Goal: Transaction & Acquisition: Purchase product/service

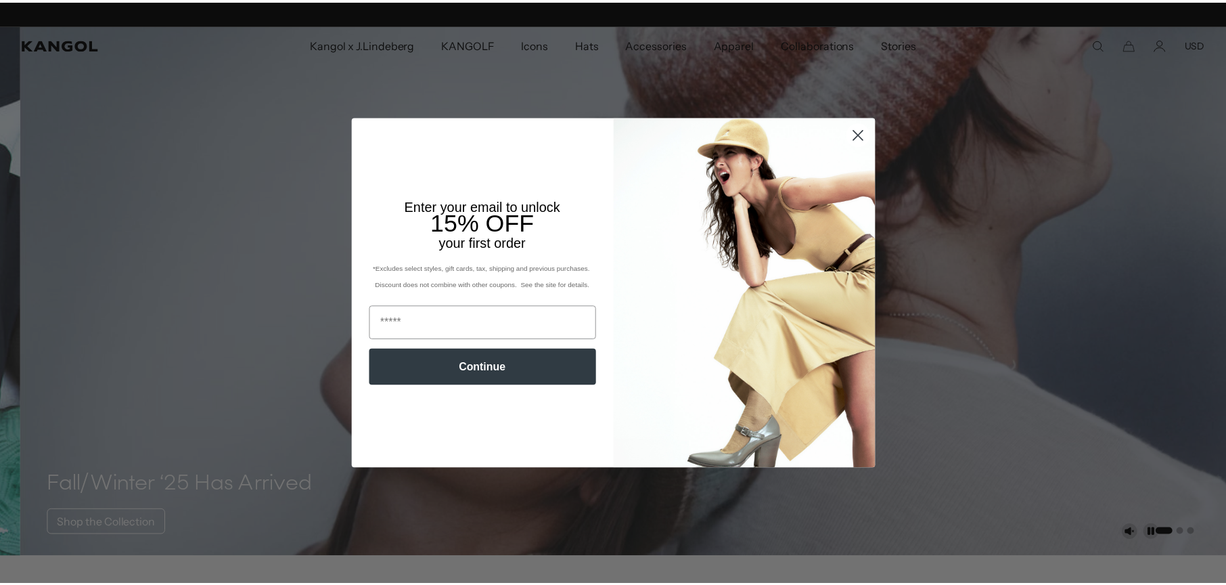
scroll to position [0, 344]
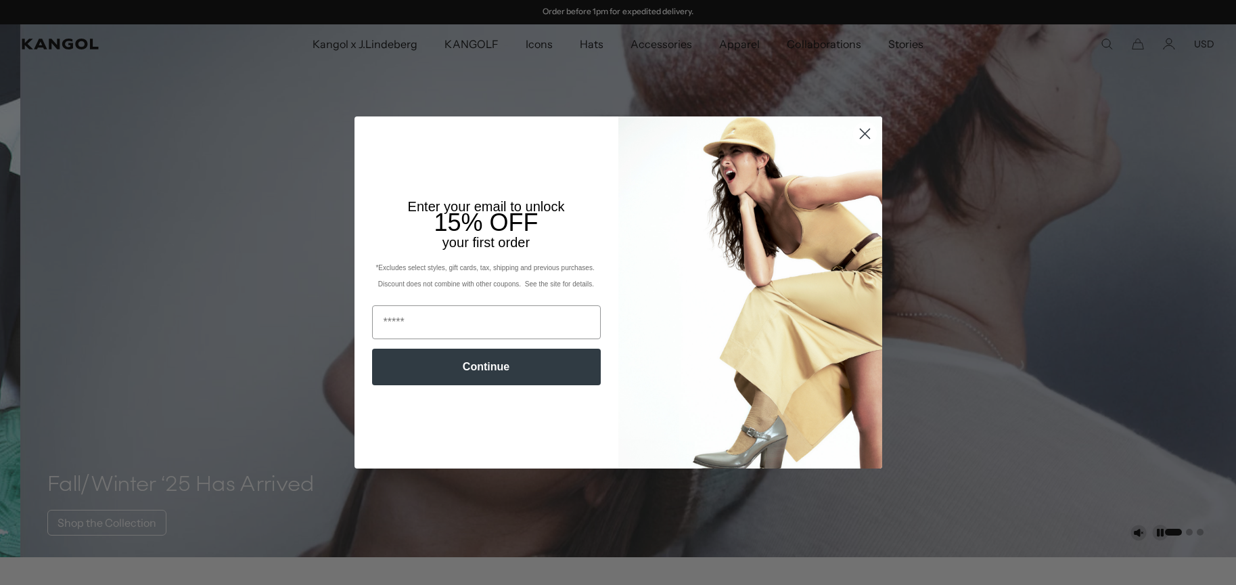
click at [858, 134] on icon "Close dialog" at bounding box center [865, 134] width 24 height 24
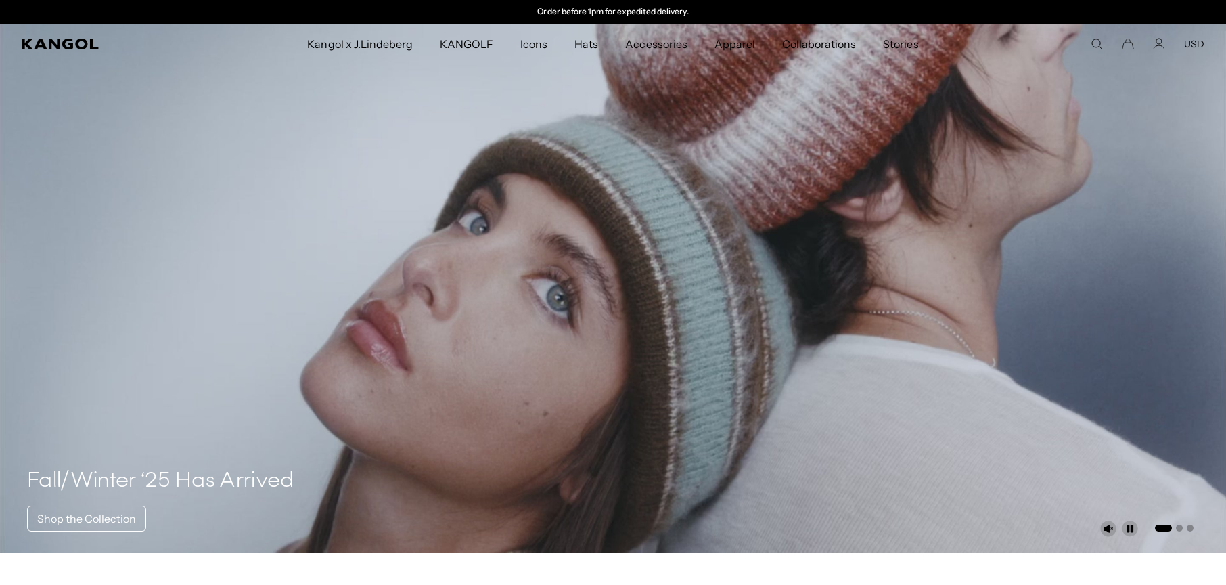
scroll to position [0, 0]
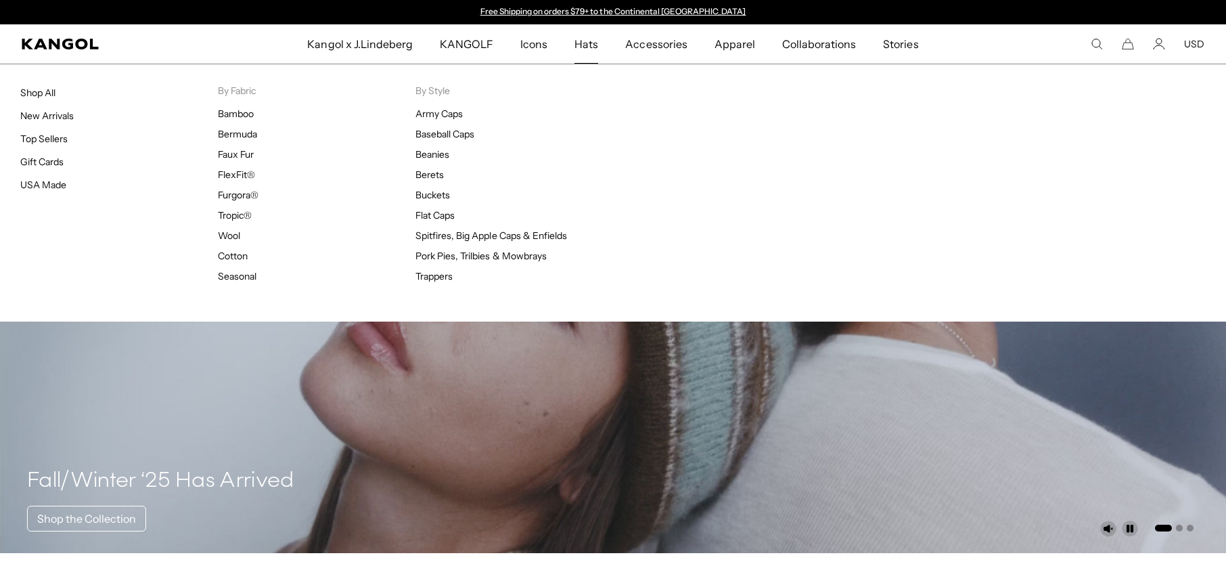
click at [578, 55] on span "Hats" at bounding box center [586, 43] width 24 height 39
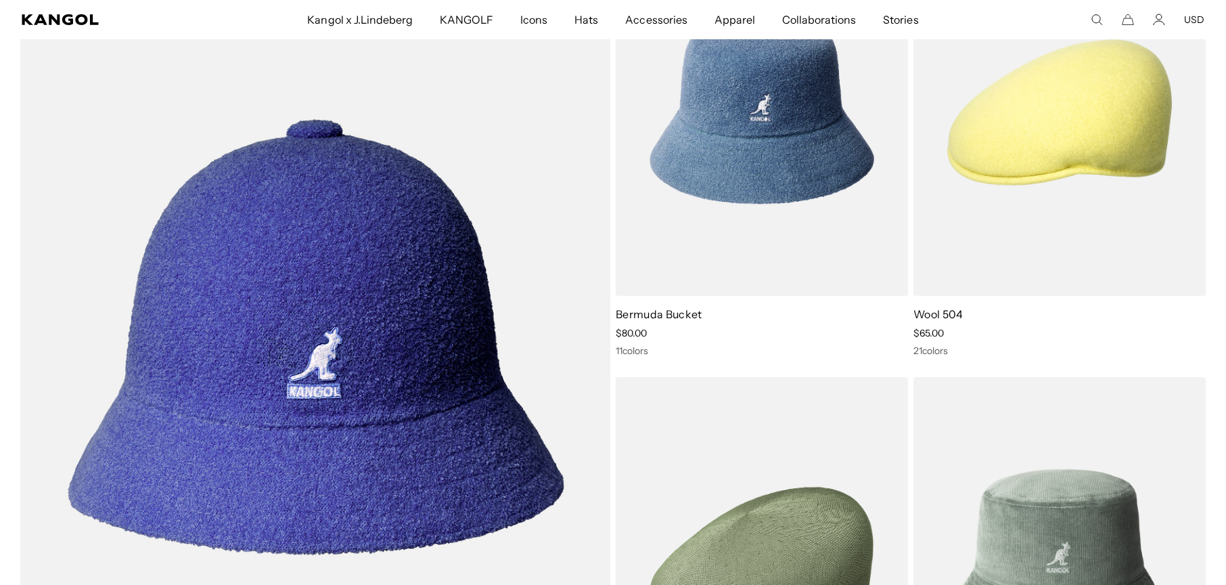
drag, startPoint x: 1224, startPoint y: 43, endPoint x: 1224, endPoint y: 58, distance: 15.6
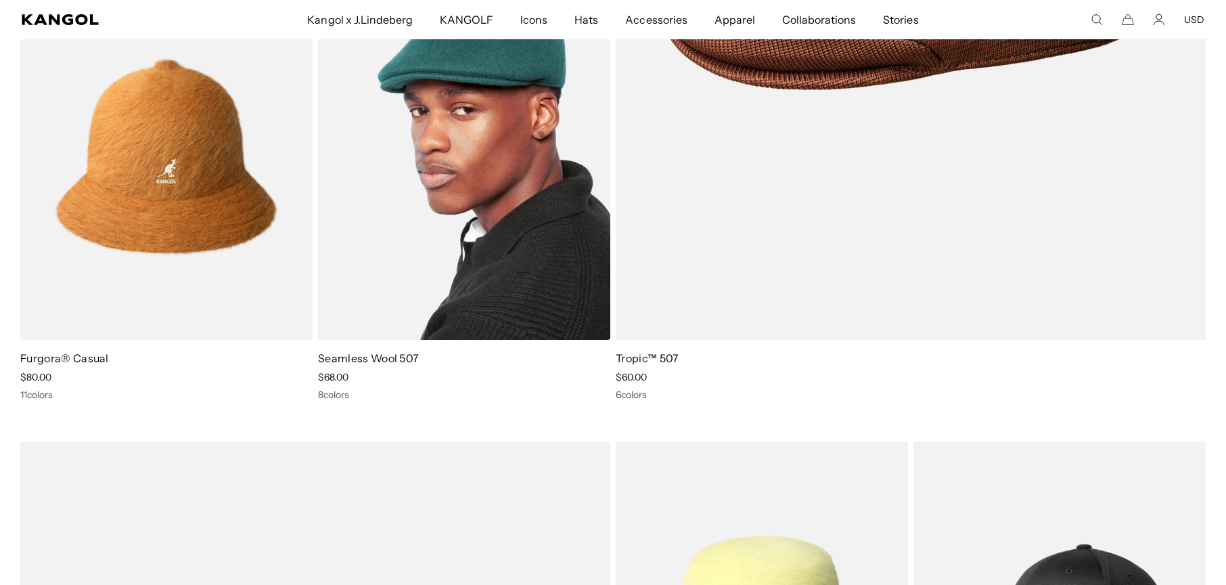
click at [459, 216] on img at bounding box center [464, 156] width 292 height 367
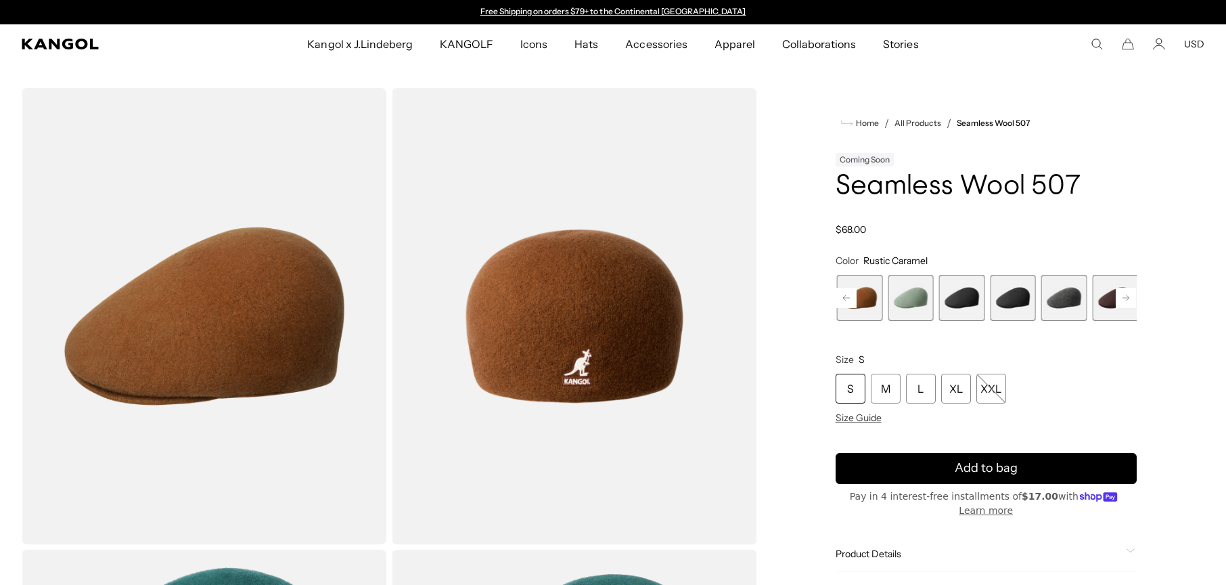
click at [961, 321] on span "4 of 9" at bounding box center [962, 298] width 46 height 46
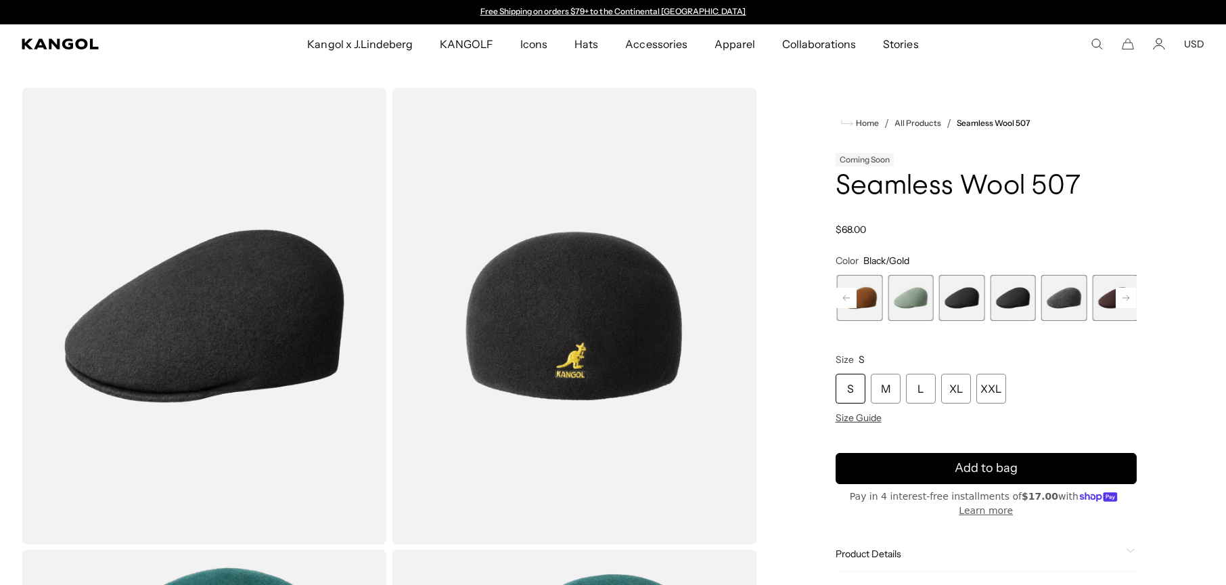
click at [1003, 321] on span "5 of 9" at bounding box center [1013, 298] width 46 height 46
click at [1050, 321] on span "6 of 9" at bounding box center [1064, 298] width 46 height 46
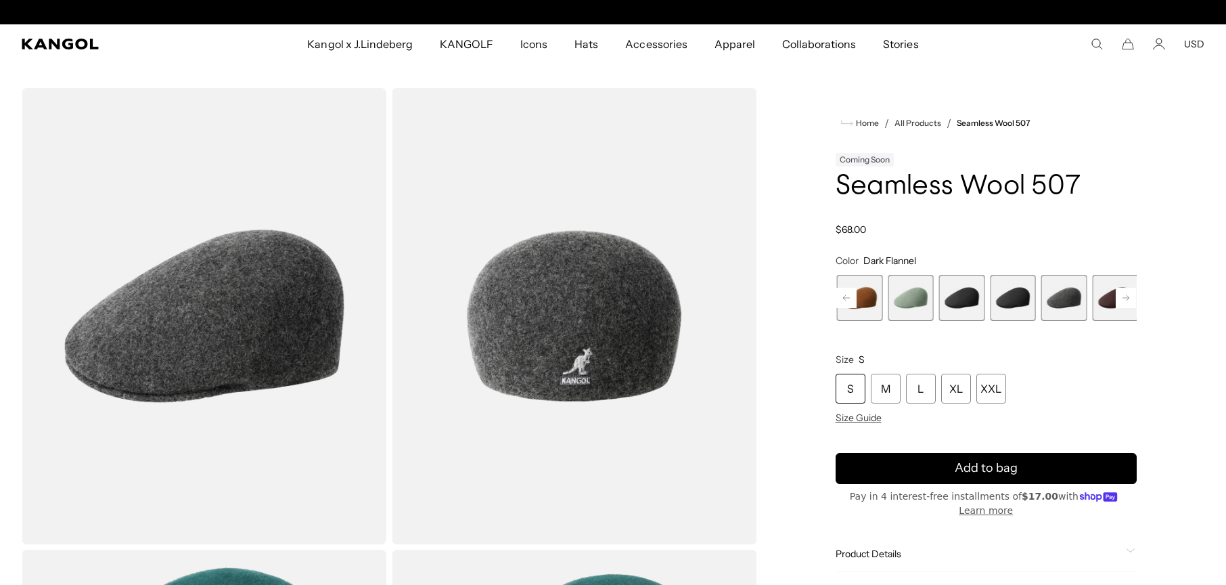
scroll to position [0, 344]
click at [1116, 308] on icon at bounding box center [1126, 298] width 20 height 22
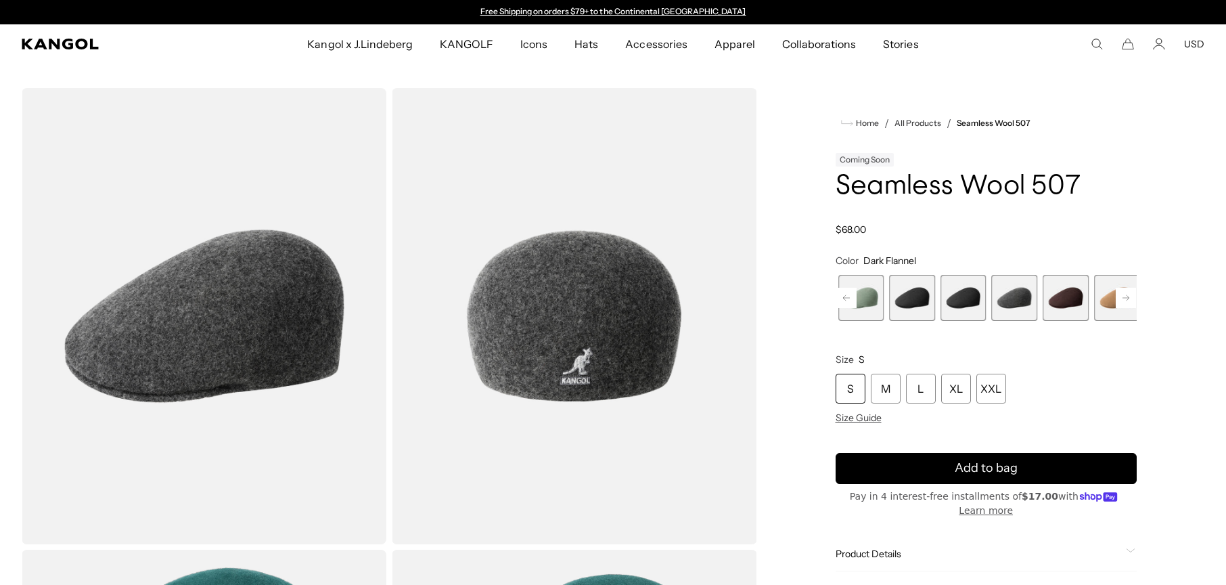
click at [1116, 308] on rect at bounding box center [1126, 298] width 20 height 20
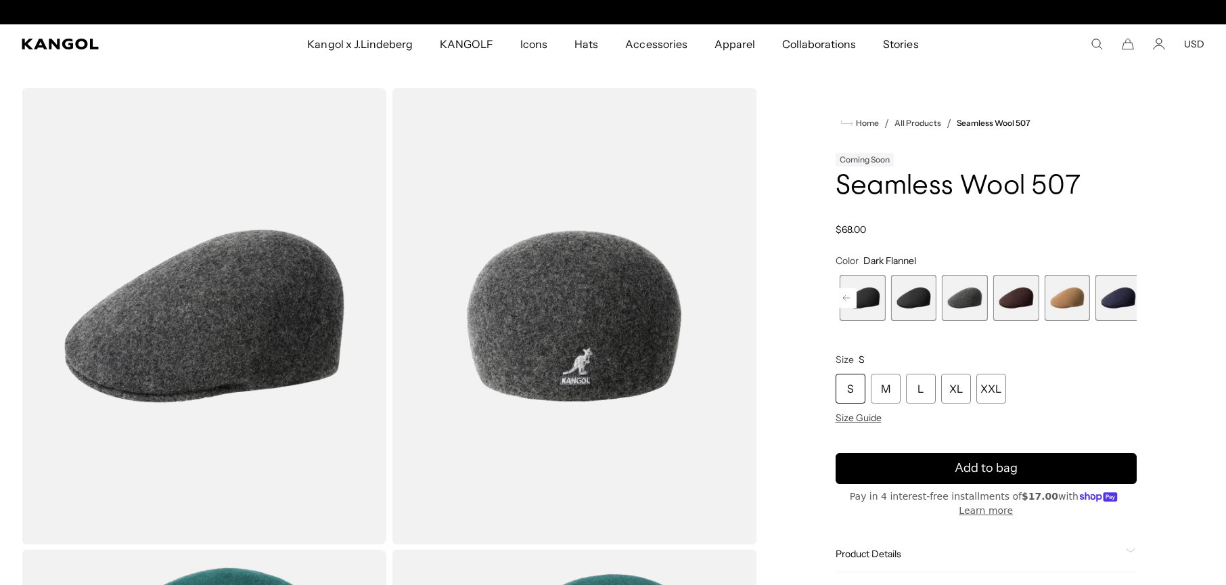
scroll to position [0, 344]
click at [1107, 321] on span "9 of 9" at bounding box center [1118, 298] width 46 height 46
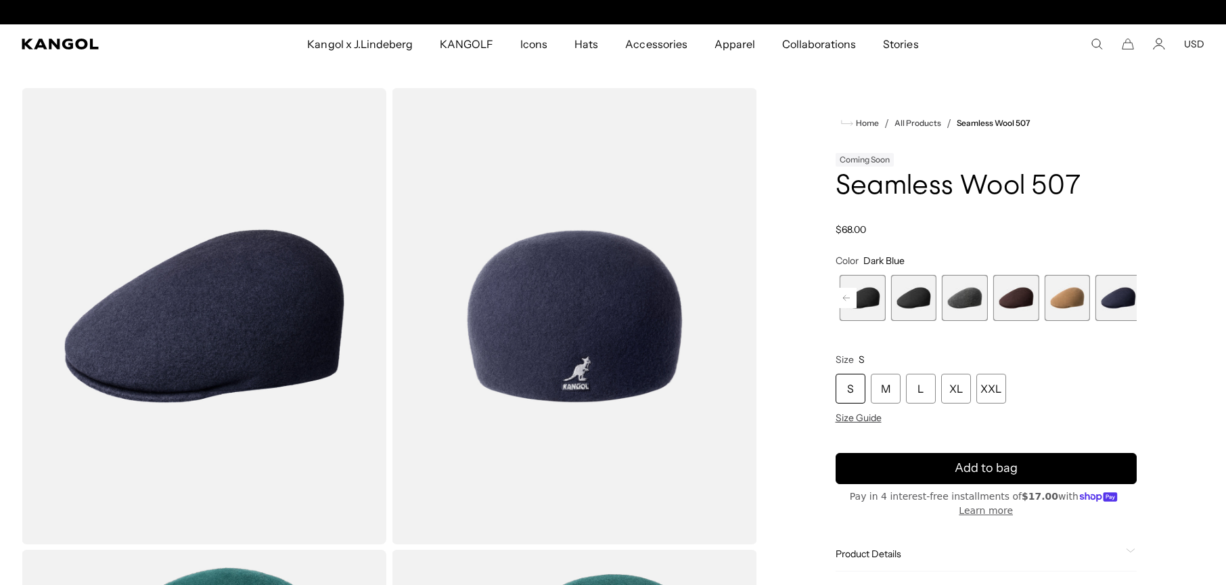
scroll to position [0, 344]
click at [1106, 321] on span "9 of 9" at bounding box center [1118, 298] width 46 height 46
click at [1109, 321] on span "9 of 9" at bounding box center [1118, 298] width 46 height 46
click at [1103, 321] on span "9 of 9" at bounding box center [1118, 298] width 46 height 46
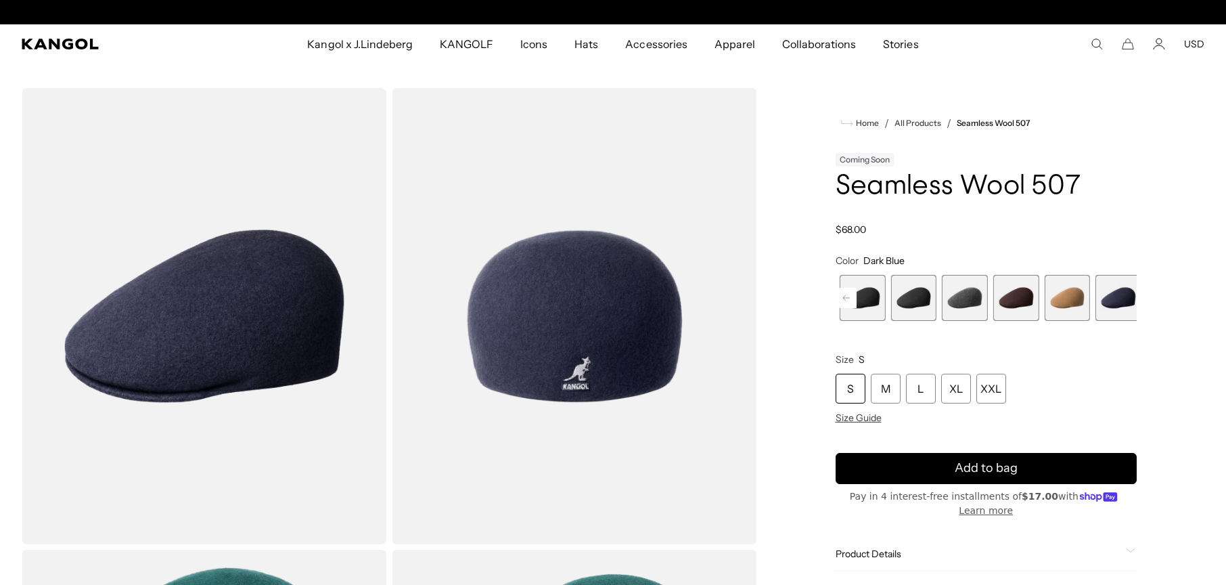
scroll to position [0, 344]
click at [1053, 321] on span "8 of 9" at bounding box center [1067, 298] width 46 height 46
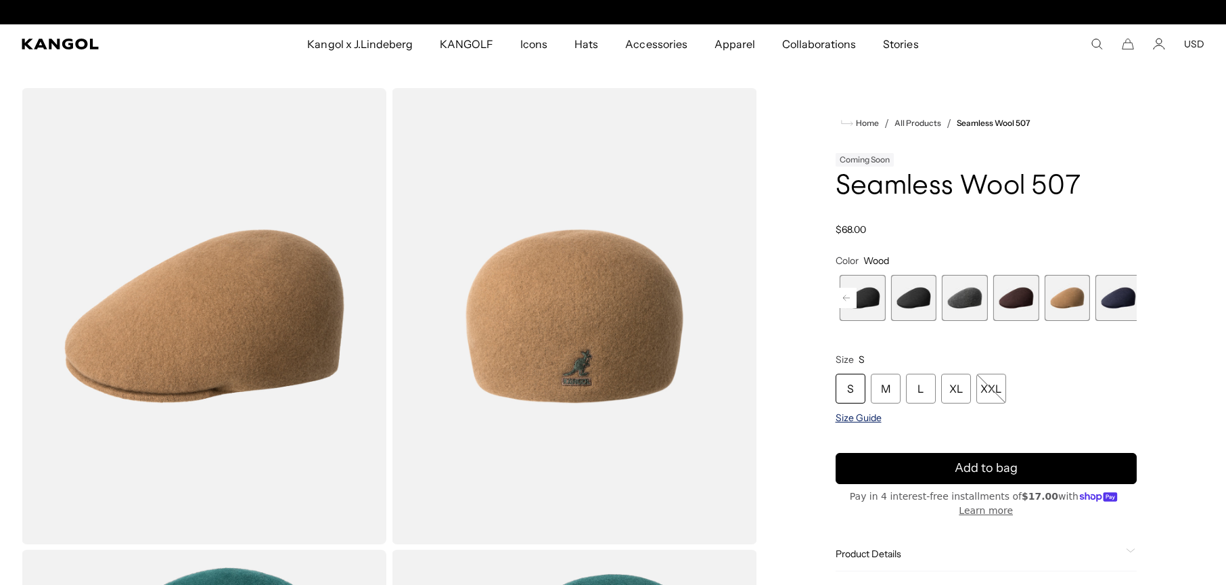
click at [859, 423] on span "Size Guide" at bounding box center [858, 417] width 46 height 12
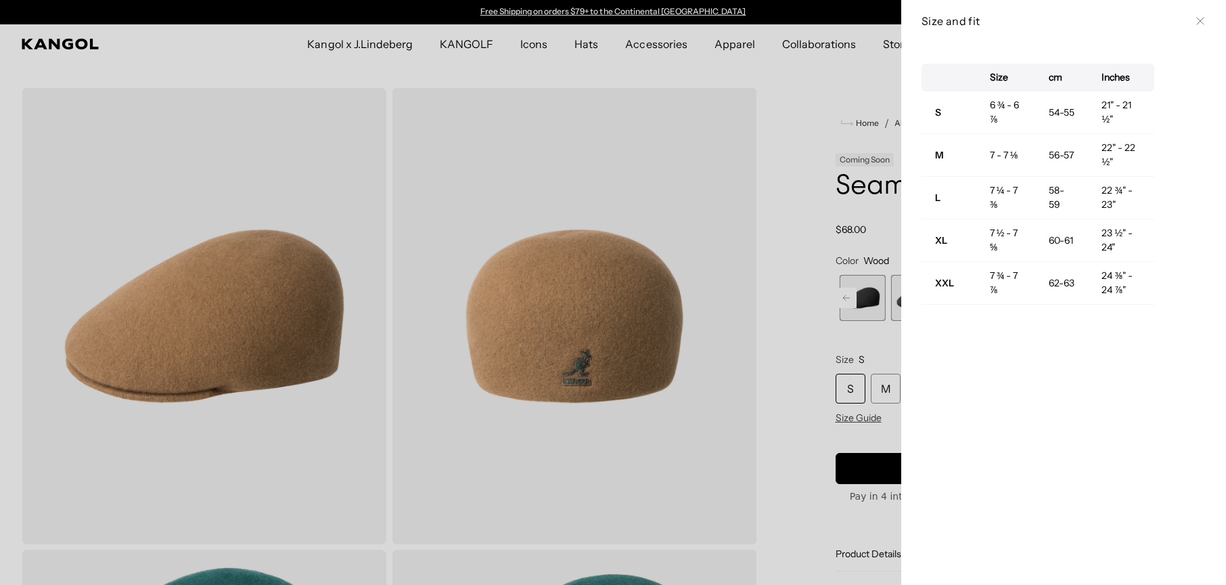
click at [1196, 24] on icon at bounding box center [1199, 21] width 7 height 7
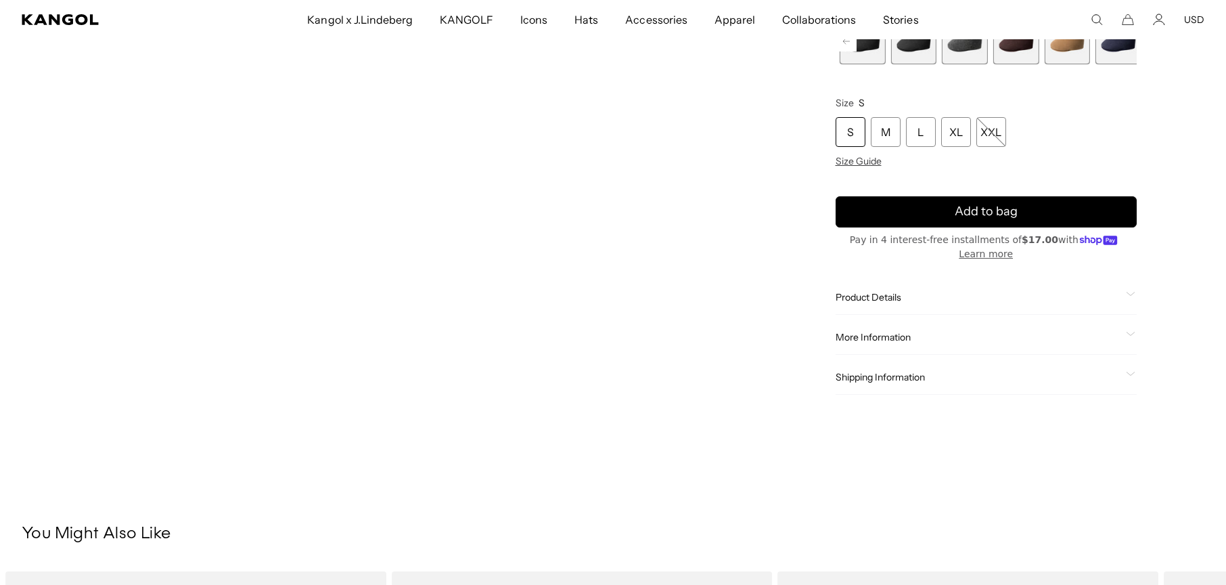
click at [873, 290] on span "Product Details" at bounding box center [977, 296] width 285 height 12
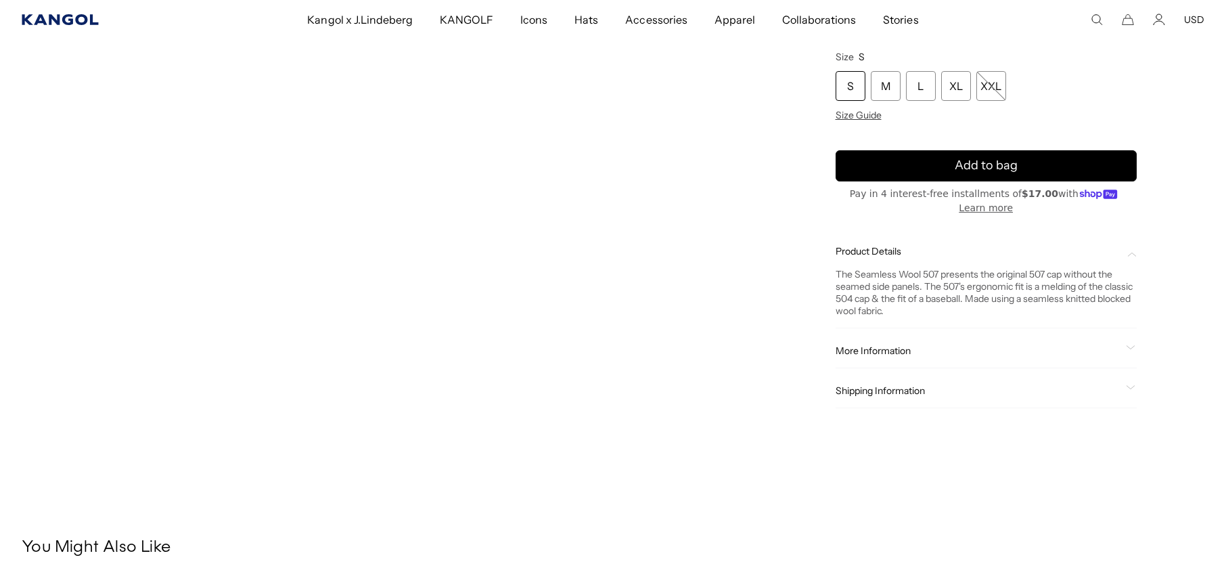
click at [90, 20] on icon "Kangol" at bounding box center [61, 19] width 78 height 11
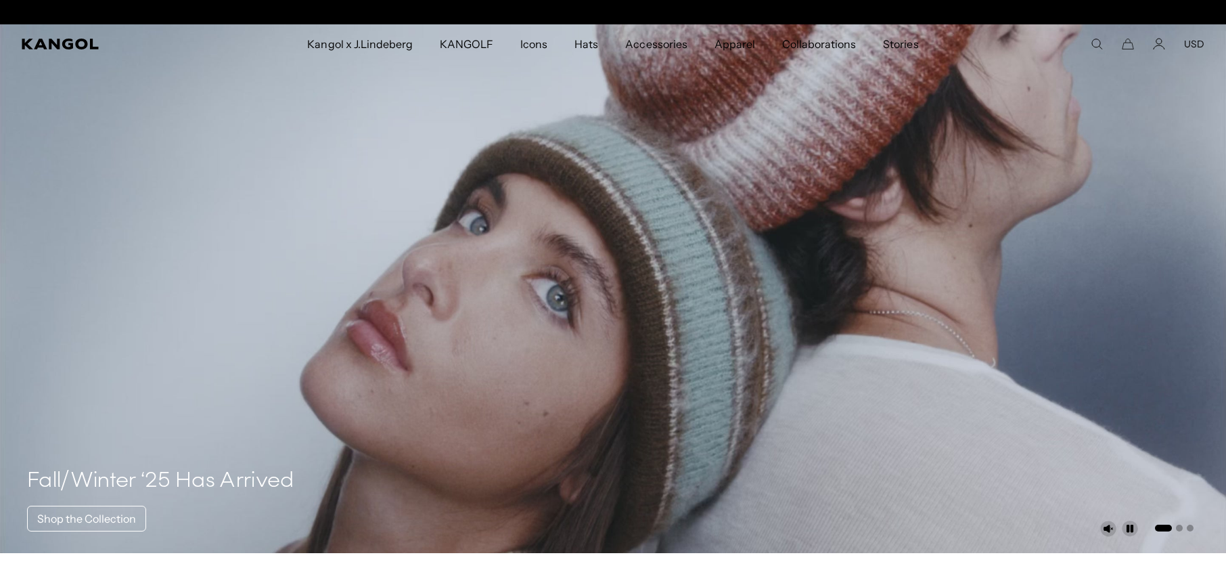
scroll to position [0, 344]
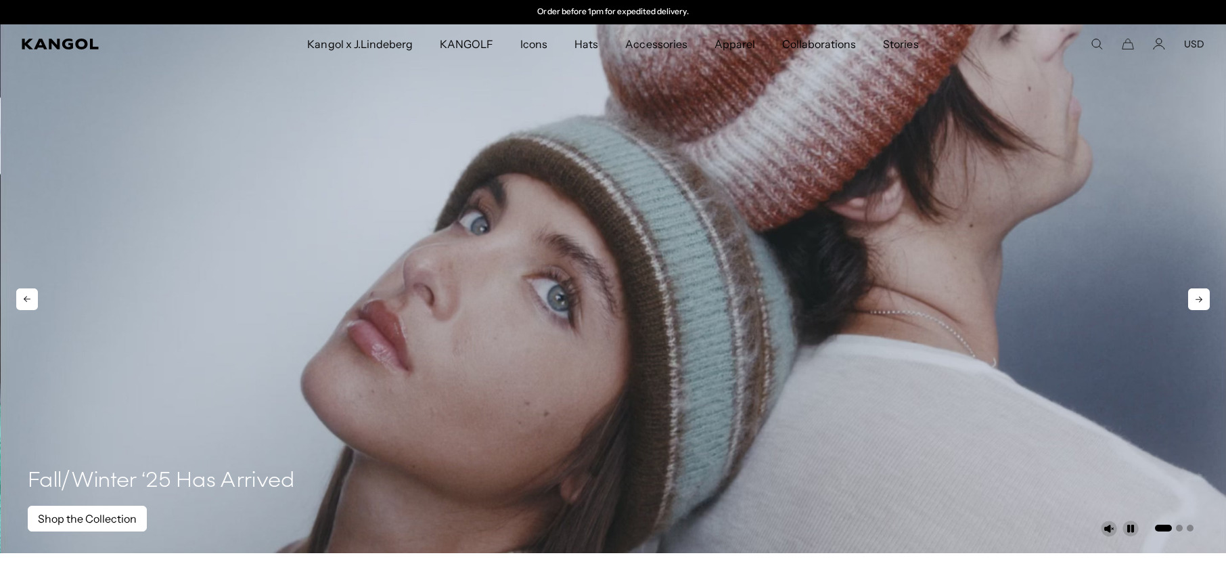
click at [108, 523] on link "Shop the Collection" at bounding box center [87, 518] width 119 height 26
click at [116, 517] on link "Shop the Collection" at bounding box center [88, 518] width 119 height 26
click at [1195, 302] on icon at bounding box center [1198, 299] width 7 height 6
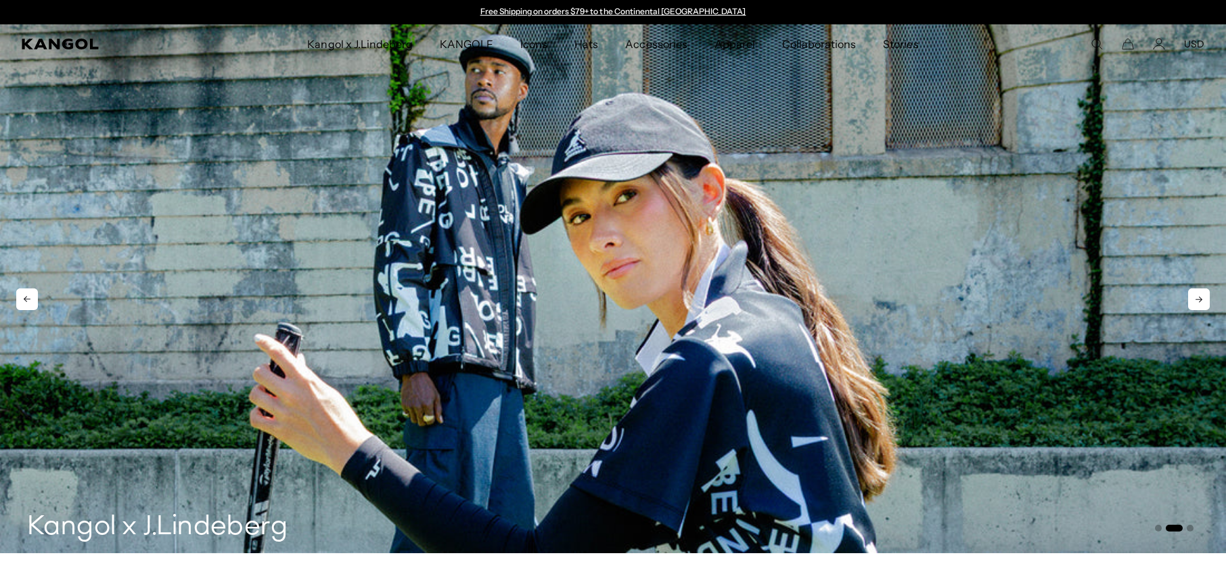
click at [1188, 310] on icon at bounding box center [1199, 299] width 22 height 22
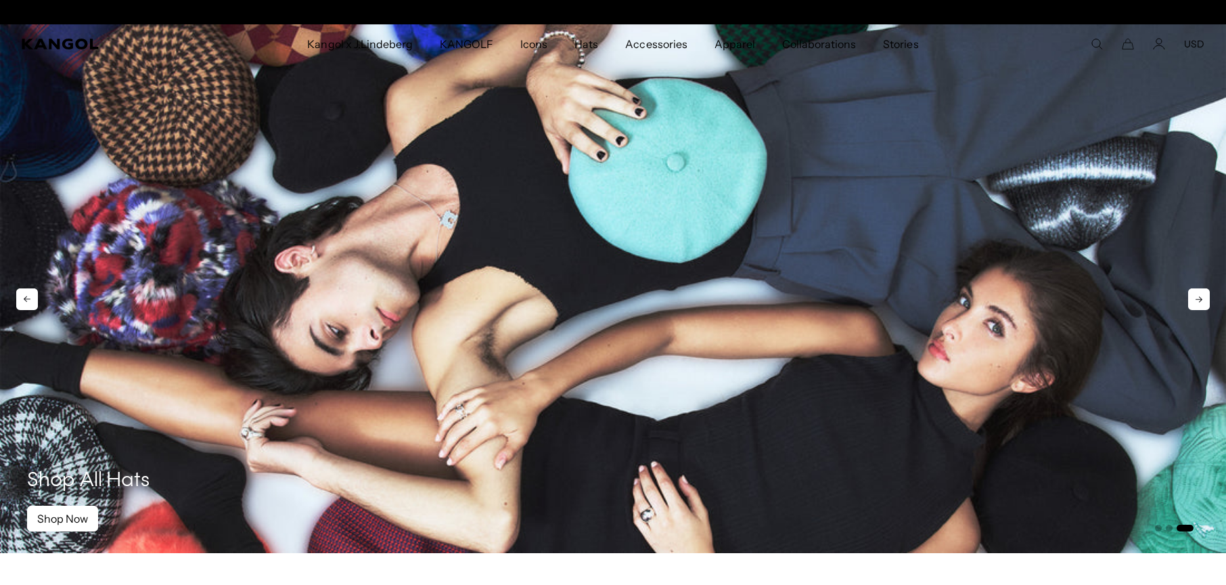
scroll to position [0, 344]
click at [1188, 310] on icon at bounding box center [1199, 299] width 22 height 22
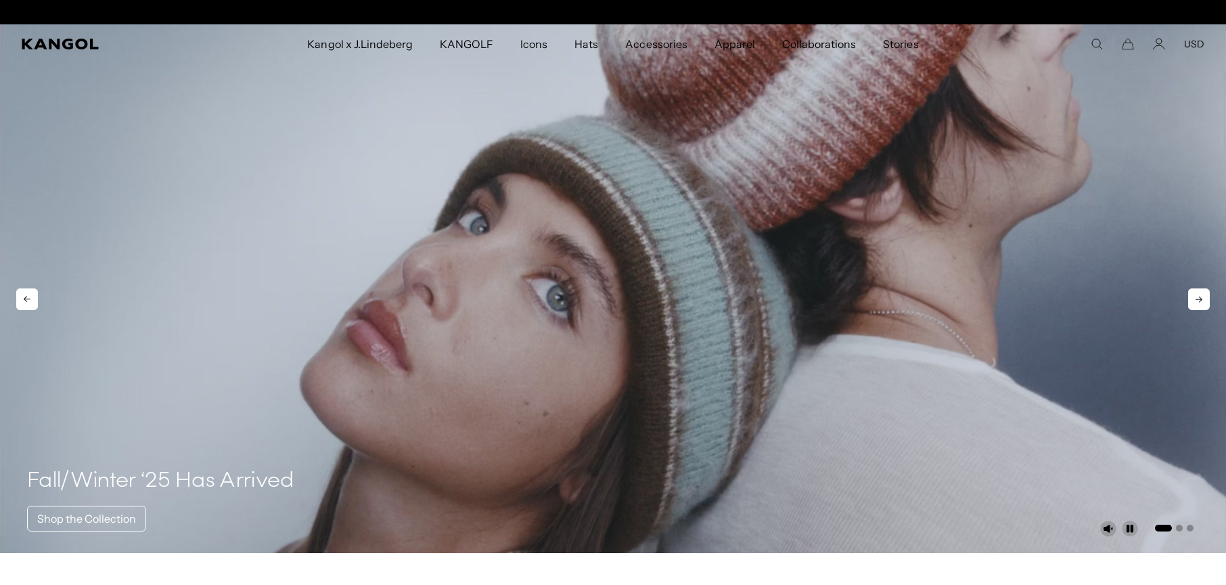
scroll to position [0, 0]
click at [1188, 310] on icon at bounding box center [1199, 299] width 22 height 22
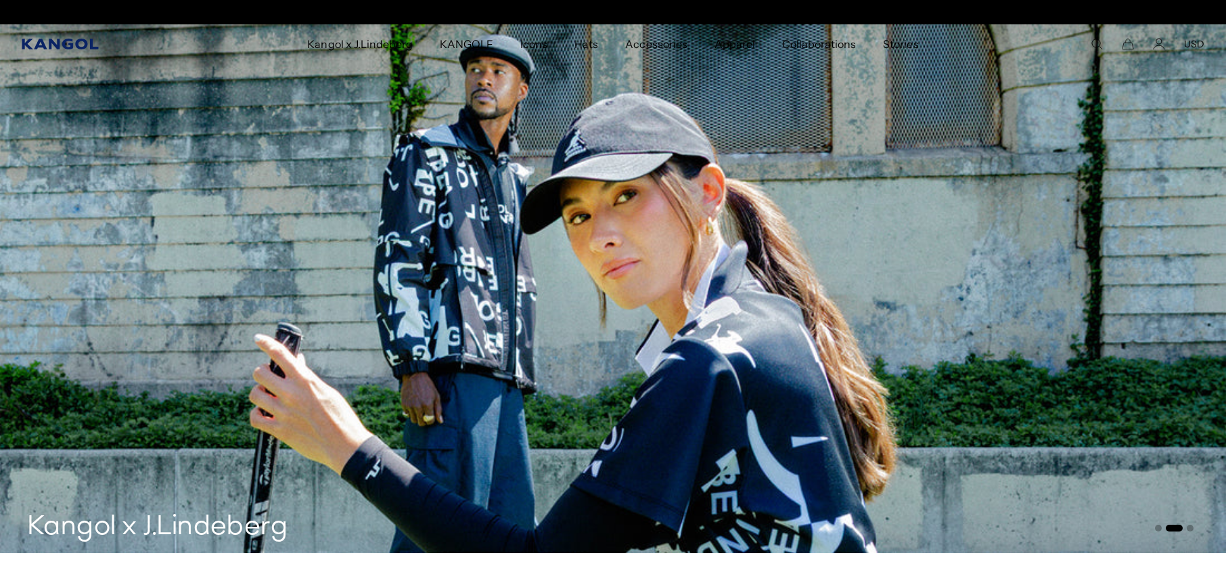
scroll to position [0, 344]
